Goal: Transaction & Acquisition: Subscribe to service/newsletter

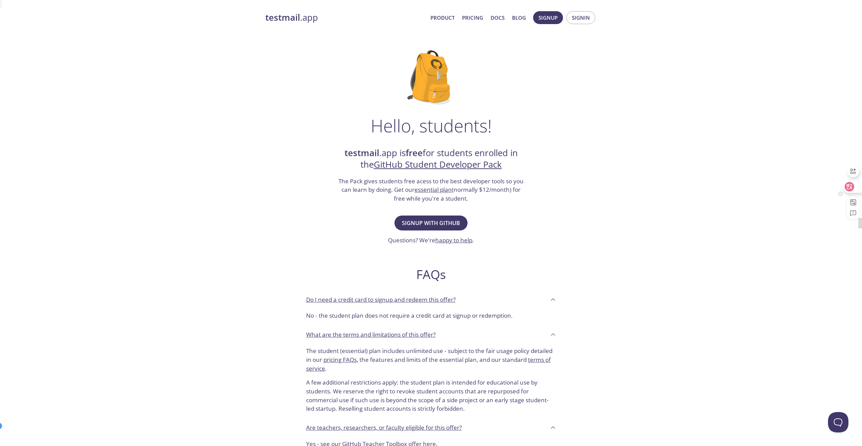
drag, startPoint x: 850, startPoint y: 186, endPoint x: 818, endPoint y: 185, distance: 32.6
click at [850, 186] on icon at bounding box center [849, 186] width 6 height 5
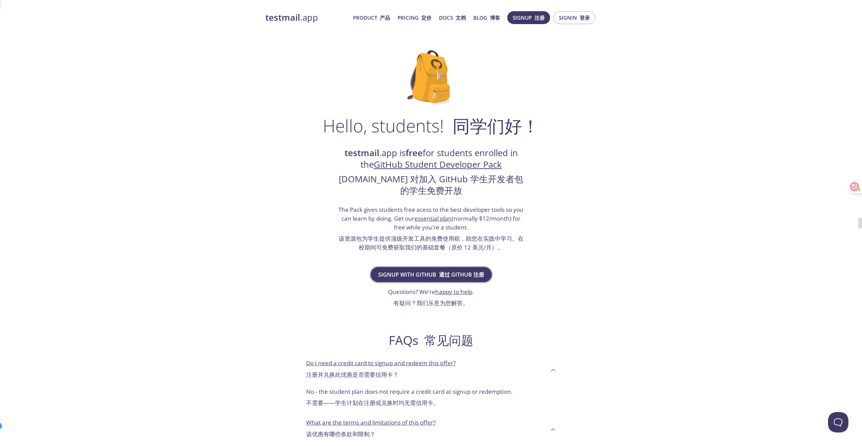
click at [403, 269] on button "Signup with GitHub 通过 GitHub 注册" at bounding box center [431, 274] width 121 height 15
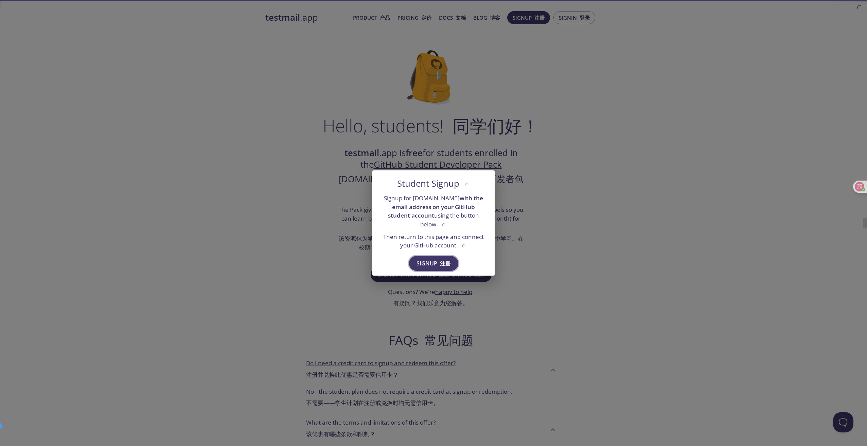
click at [426, 262] on span "Signup 注册" at bounding box center [433, 264] width 34 height 10
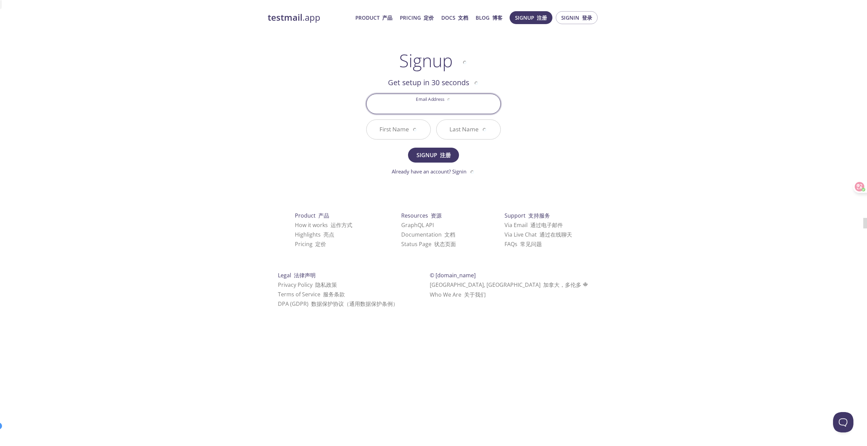
click at [429, 105] on input "Email Address" at bounding box center [433, 103] width 134 height 19
type input "[EMAIL_ADDRESS][DOMAIN_NAME]"
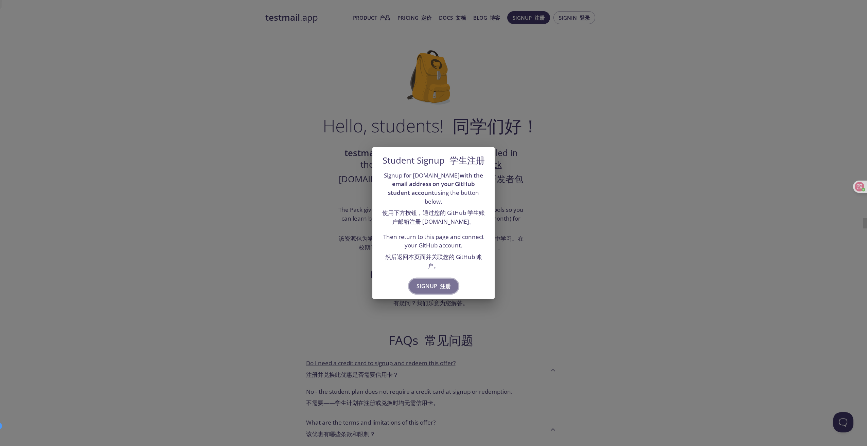
click at [443, 283] on font "注册" at bounding box center [445, 286] width 11 height 7
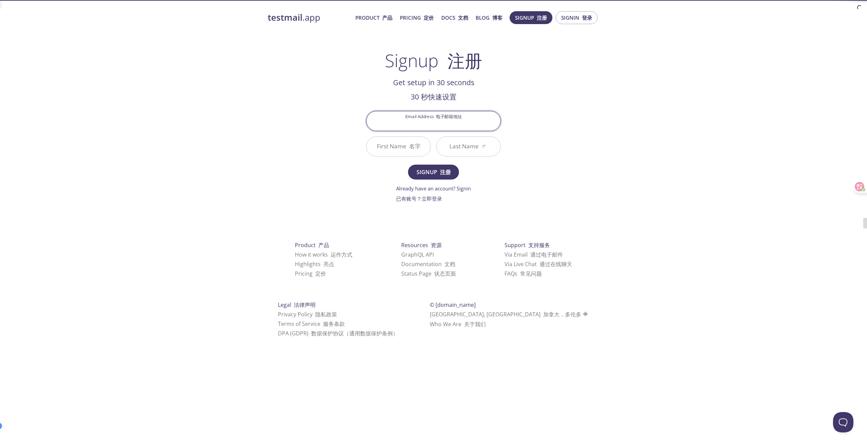
click at [414, 122] on input "Email Address 电子邮箱地址" at bounding box center [433, 120] width 134 height 19
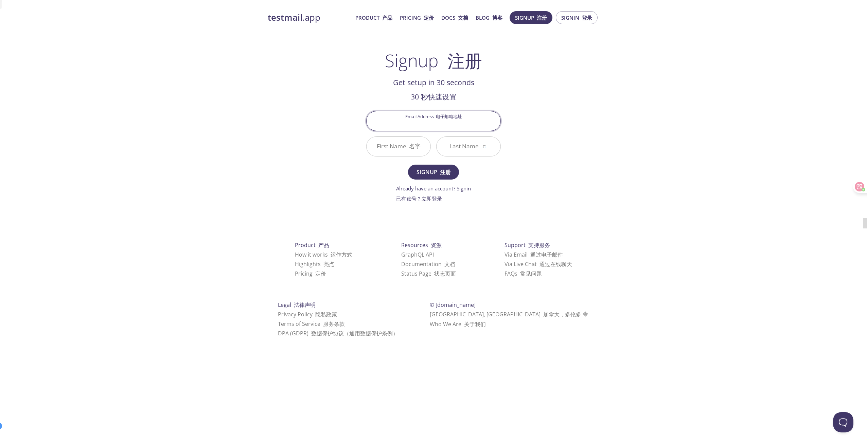
type input "[EMAIL_ADDRESS][DOMAIN_NAME]"
click at [401, 148] on input "First Name 名字" at bounding box center [398, 146] width 64 height 19
type input "T"
click at [456, 150] on input "Last Name 姓氏" at bounding box center [468, 146] width 64 height 19
type input "C"
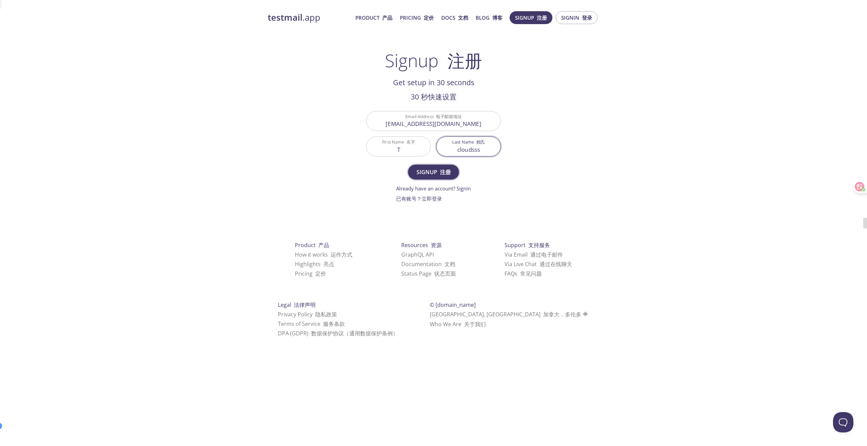
type input "cloudsss"
drag, startPoint x: 433, startPoint y: 173, endPoint x: 425, endPoint y: 176, distance: 8.2
click at [433, 173] on span "Signup 注册" at bounding box center [433, 172] width 36 height 10
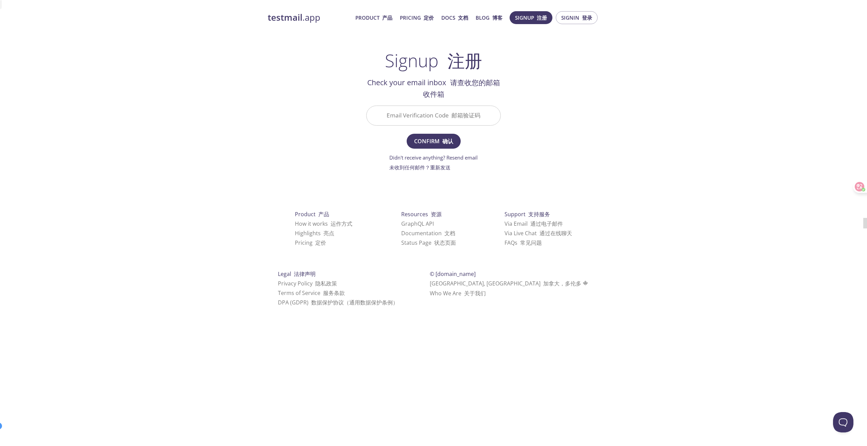
click at [421, 108] on input "Email Verification Code 邮箱验证码" at bounding box center [433, 115] width 134 height 19
paste input "LWSLBBZ"
type input "LWSLBBZ"
click at [432, 141] on span "Confirm 确认" at bounding box center [433, 142] width 39 height 10
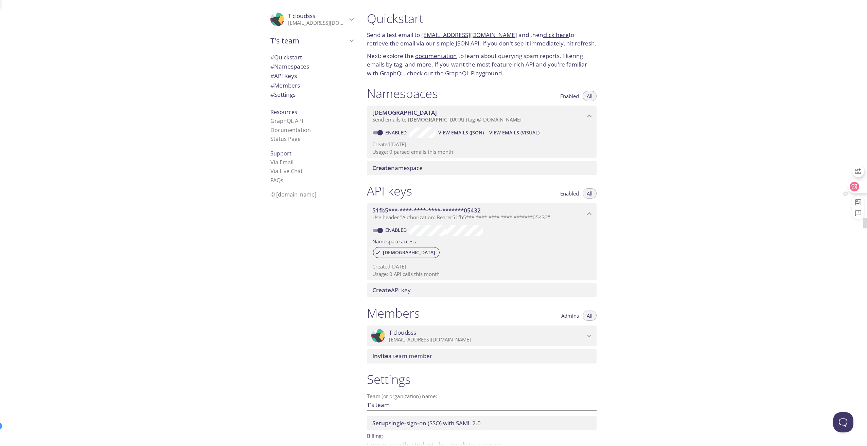
click at [855, 185] on icon at bounding box center [854, 186] width 7 height 7
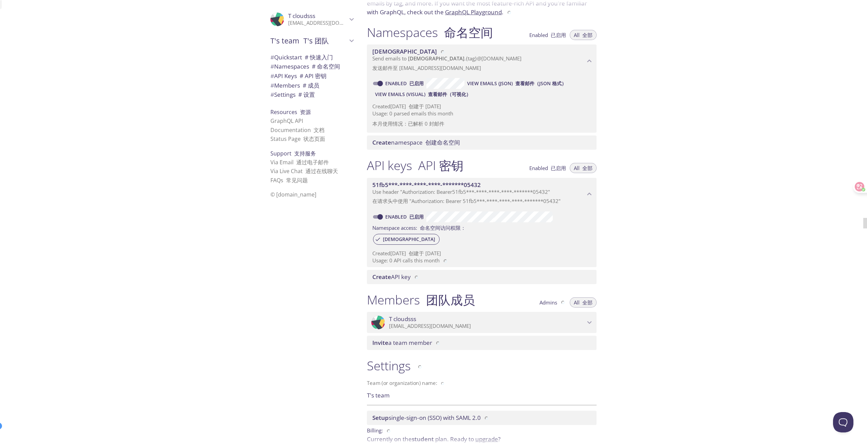
scroll to position [102, 0]
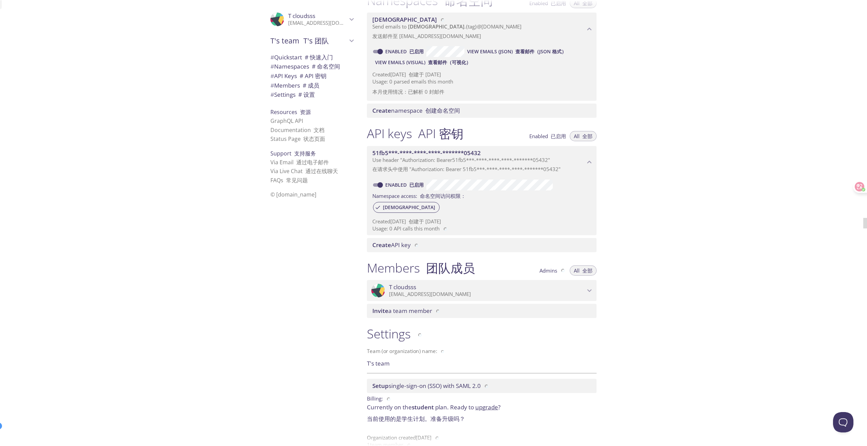
click at [580, 284] on span "T cloudsss" at bounding box center [487, 287] width 196 height 7
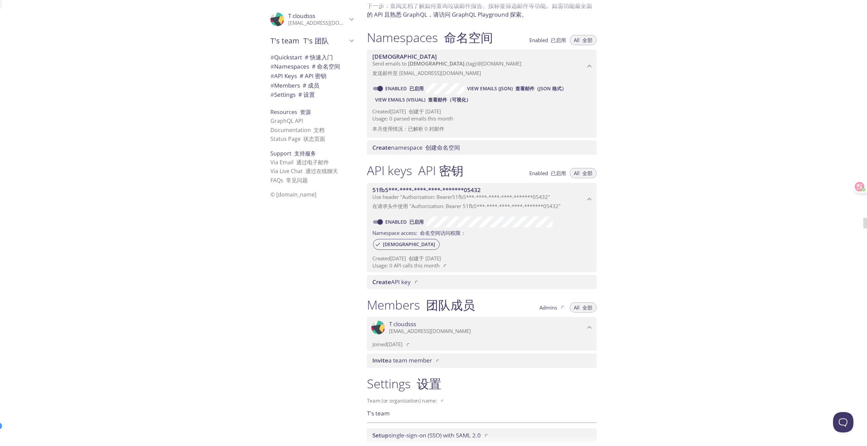
scroll to position [148, 0]
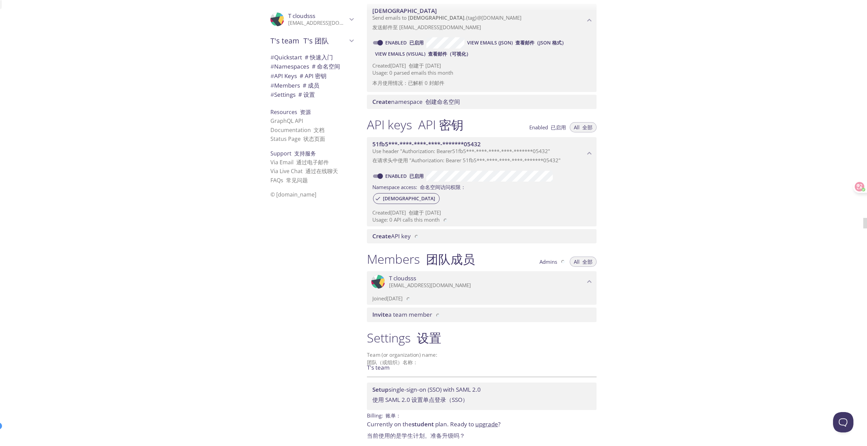
click at [580, 282] on span "T cloudsss" at bounding box center [487, 278] width 196 height 7
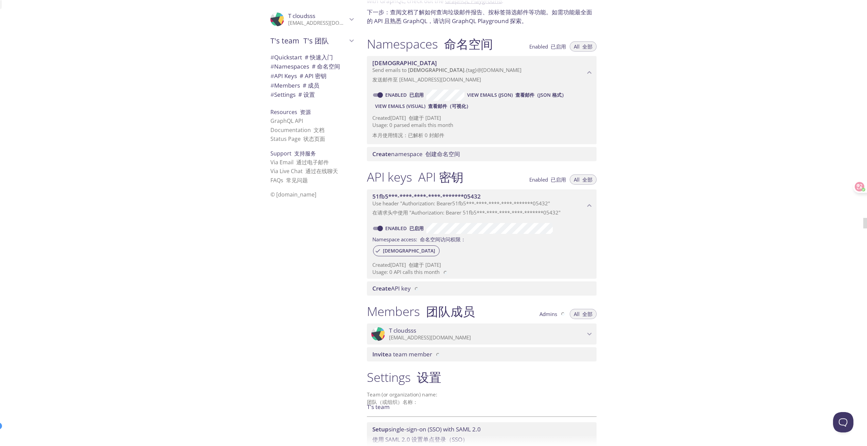
scroll to position [80, 0]
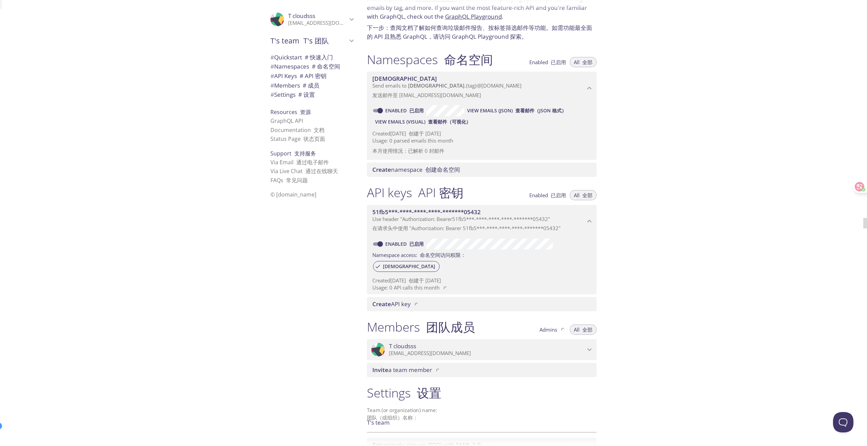
click at [577, 225] on p "Use header "Authorization: Bearer 51fb5***-****-****-****-*******05432 " 在请求头中使…" at bounding box center [478, 225] width 213 height 19
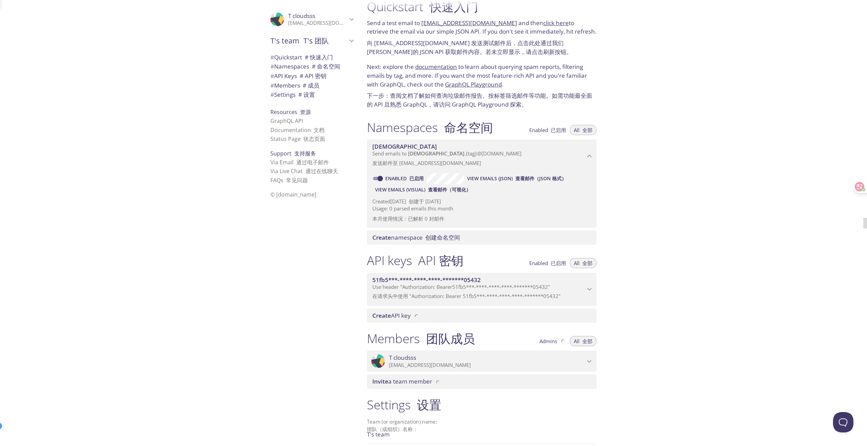
click at [585, 163] on p "Send emails to 33hvi . {tag} @inbox.testmail.app 发送邮件至 33hvi.{tag}@inbox.testma…" at bounding box center [478, 159] width 213 height 19
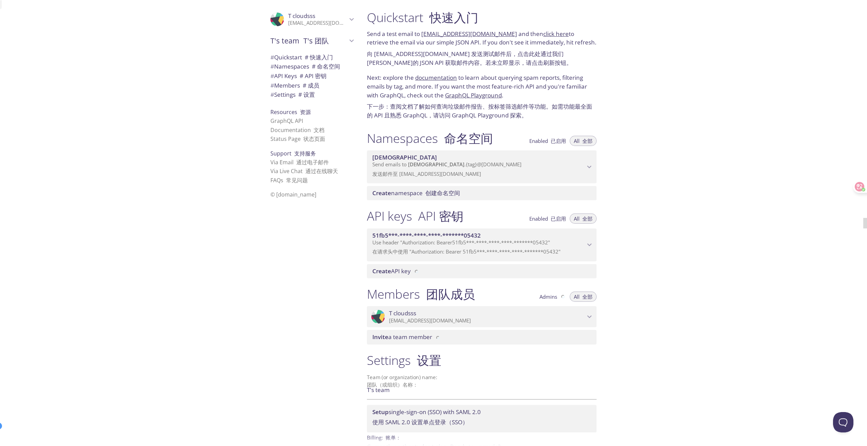
scroll to position [0, 0]
